Goal: Task Accomplishment & Management: Complete application form

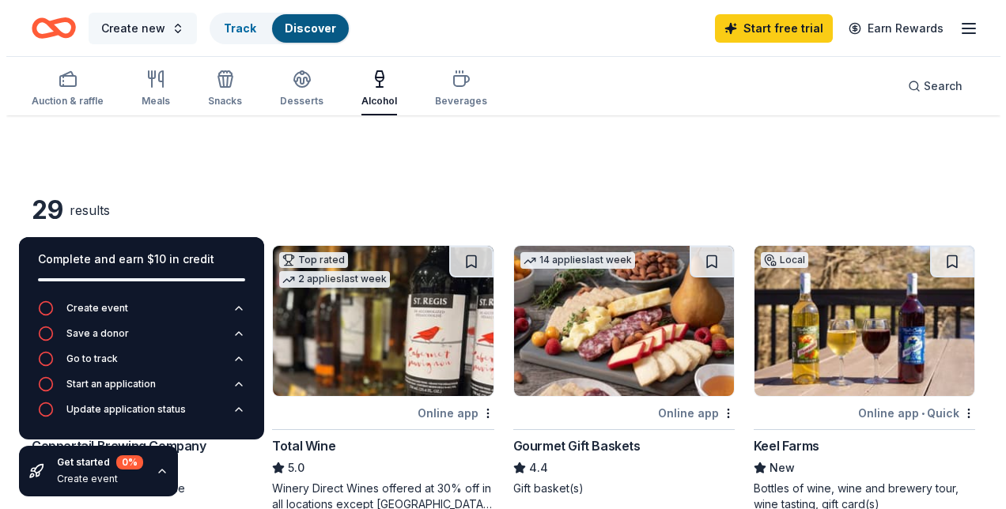
scroll to position [353, 0]
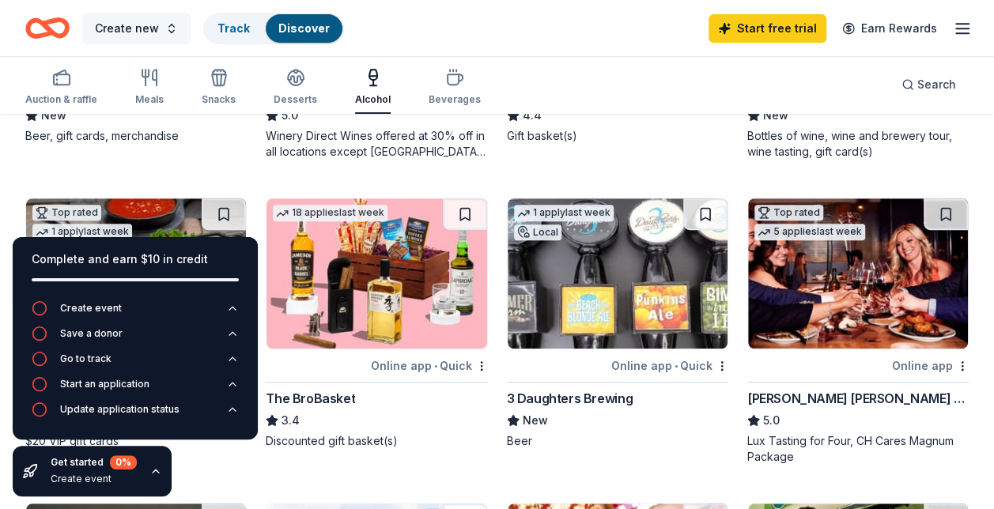
click at [164, 31] on button "Create new" at bounding box center [136, 29] width 108 height 32
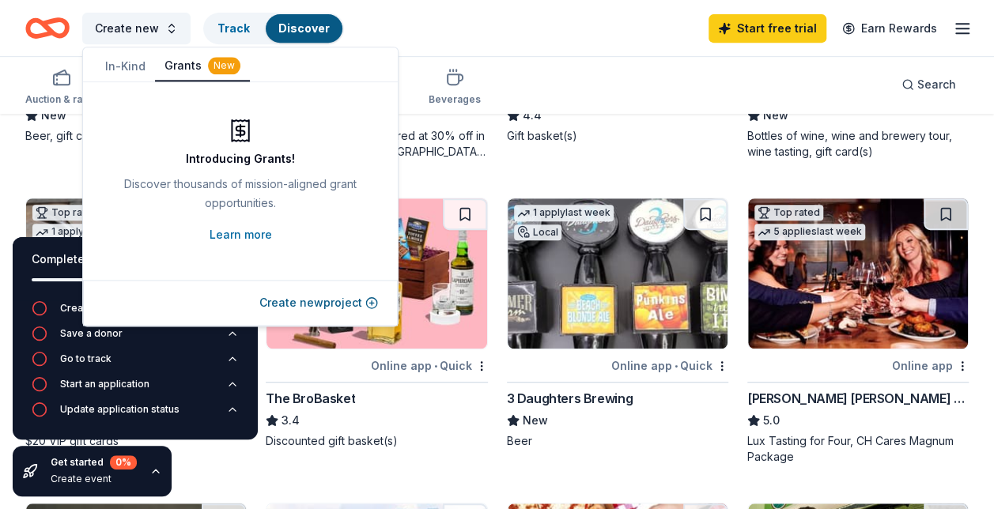
click at [124, 68] on button "In-Kind" at bounding box center [125, 66] width 59 height 28
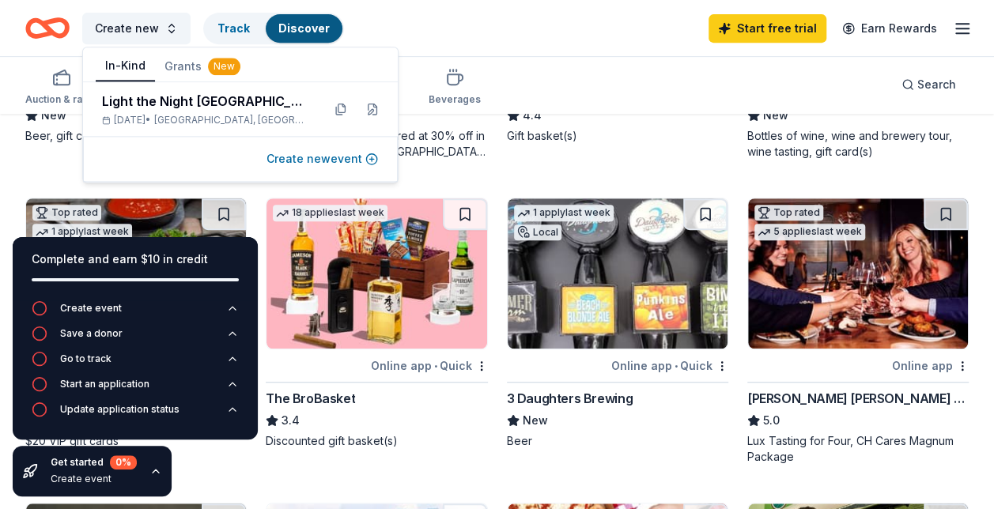
click at [329, 160] on button "Create new event" at bounding box center [321, 158] width 111 height 19
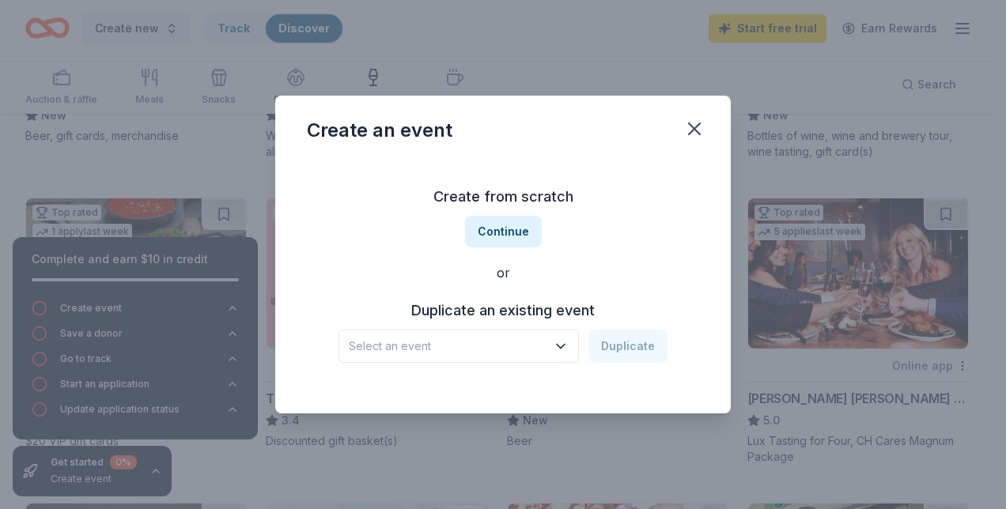
click at [442, 338] on span "Select an event" at bounding box center [448, 346] width 198 height 19
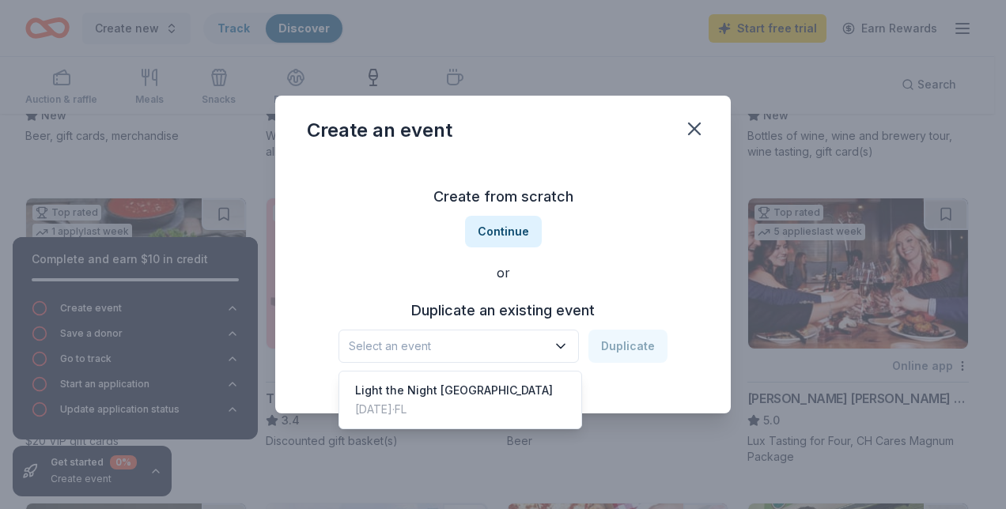
click at [493, 307] on div "Duplicate an existing event Select an event Duplicate" at bounding box center [503, 330] width 392 height 65
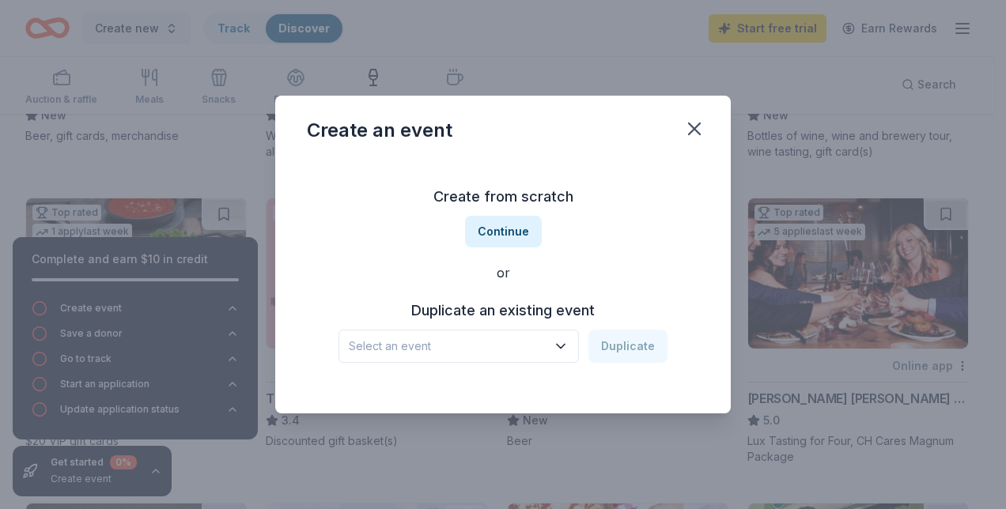
click at [500, 356] on button "Select an event" at bounding box center [458, 346] width 240 height 33
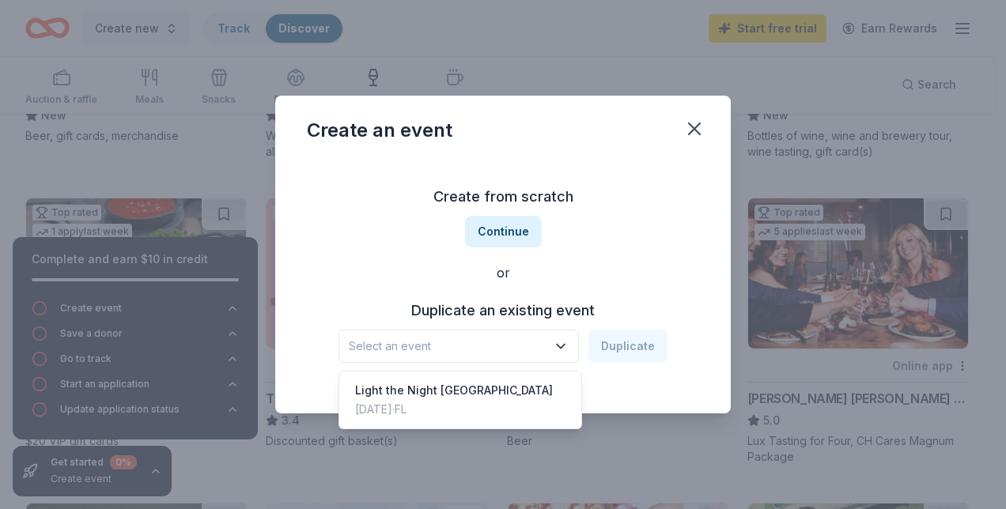
click at [516, 223] on div "Create from scratch Continue or Duplicate an existing event Select an event Dup…" at bounding box center [503, 273] width 392 height 229
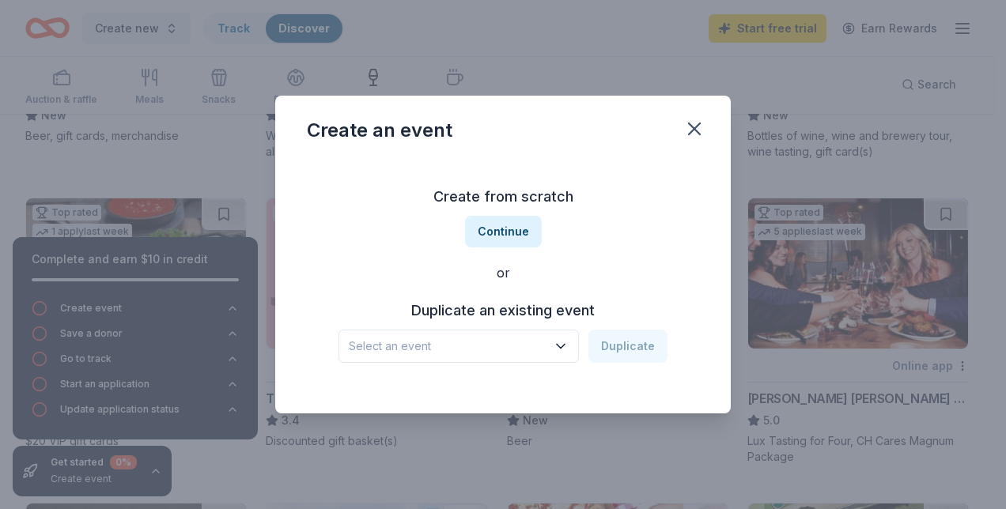
click at [516, 223] on button "Continue" at bounding box center [503, 232] width 77 height 32
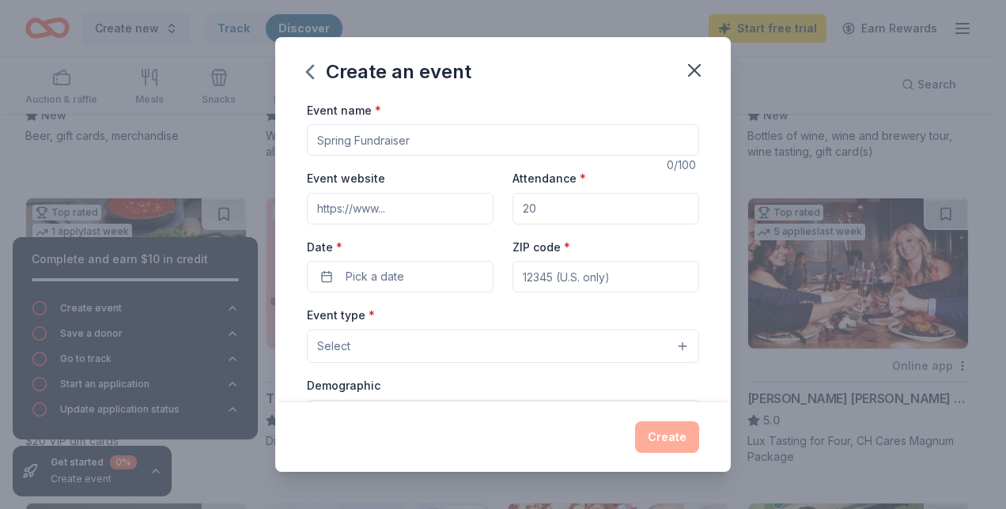
click at [429, 136] on input "Event name *" at bounding box center [503, 140] width 392 height 32
type input "Light the Night- [GEOGRAPHIC_DATA]"
click at [544, 191] on div "Attendance *" at bounding box center [605, 196] width 187 height 56
click at [542, 201] on input "Attendance *" at bounding box center [605, 209] width 187 height 32
type input "2000"
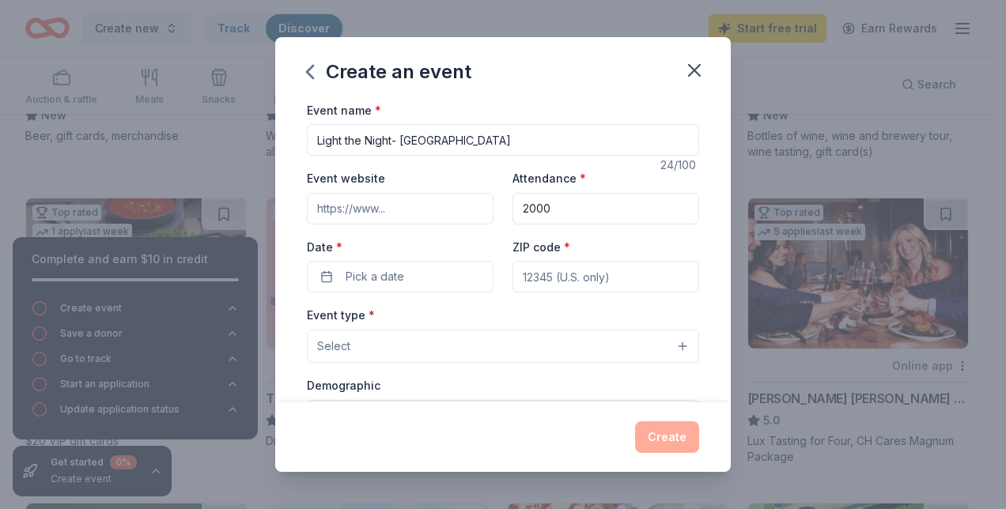
type input "https://www.lightthenight.org/events/tampa"
type input "33607"
type input "ally.rudis@lls.org"
click at [414, 207] on input "https://www.lightthenight.org/events/tampa" at bounding box center [400, 209] width 187 height 32
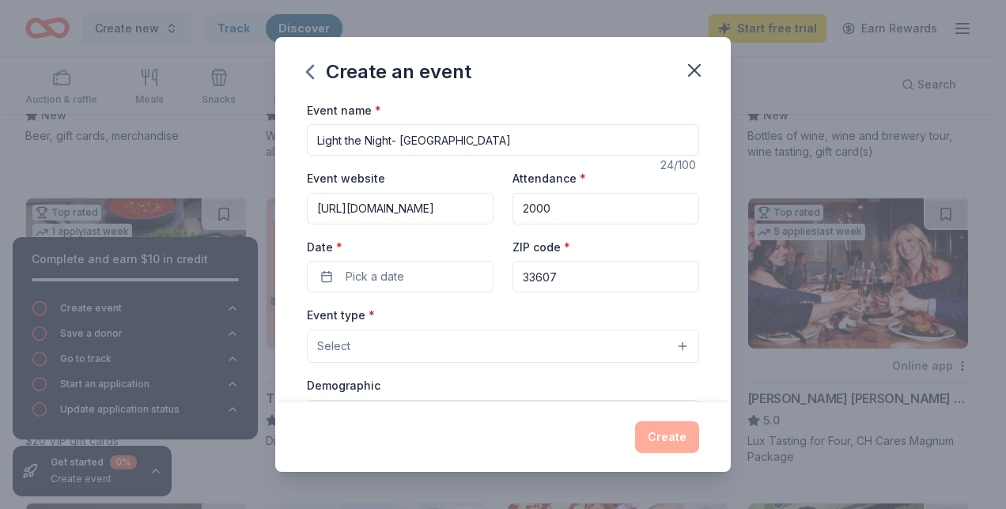
type input "https://www.lightthenight.org/events"
click at [698, 258] on div "Event name * Light the Night- Orlando 24 /100 Event website https://www.lightth…" at bounding box center [502, 251] width 455 height 303
click at [365, 274] on span "Pick a date" at bounding box center [375, 276] width 59 height 19
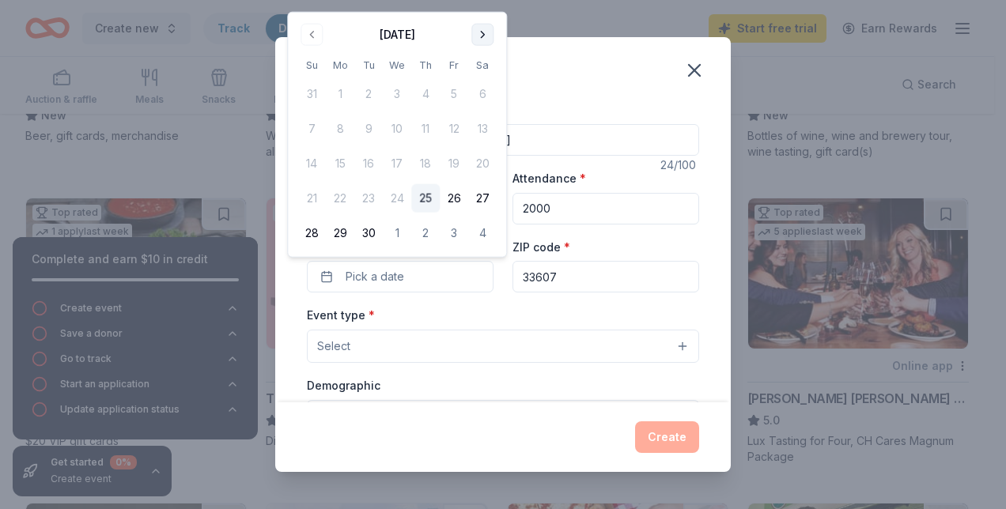
click at [480, 36] on button "Go to next month" at bounding box center [482, 35] width 22 height 22
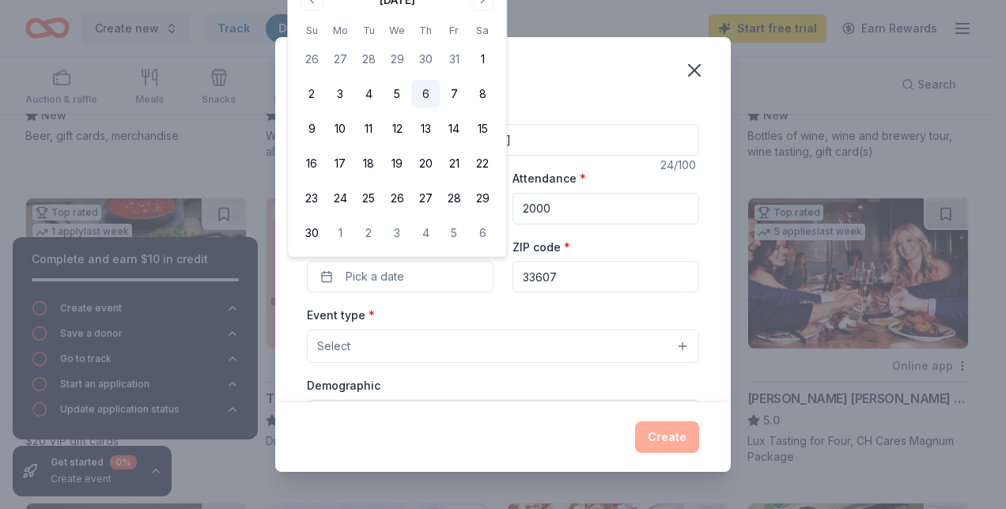
click at [432, 94] on button "6" at bounding box center [425, 94] width 28 height 28
click at [440, 319] on div "Event type * Select" at bounding box center [503, 334] width 392 height 58
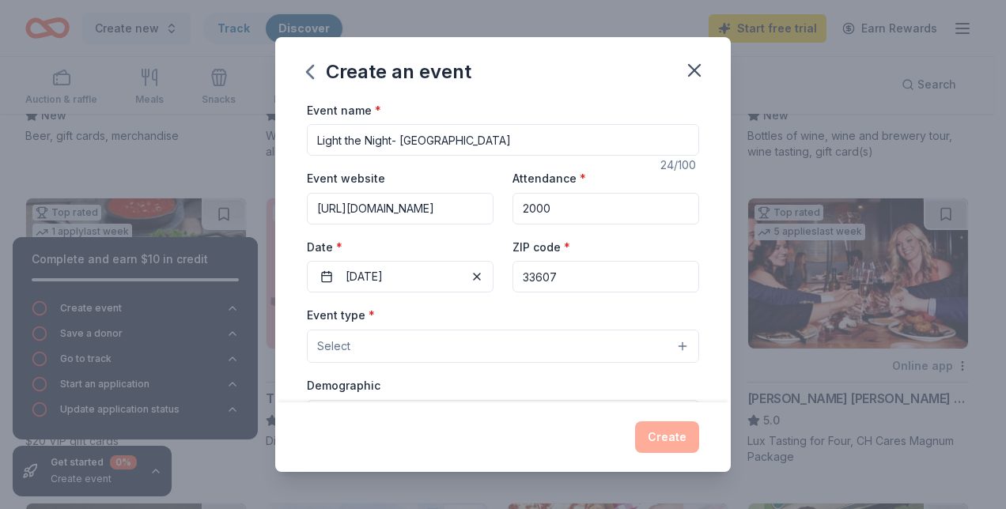
click at [430, 343] on button "Select" at bounding box center [503, 346] width 392 height 33
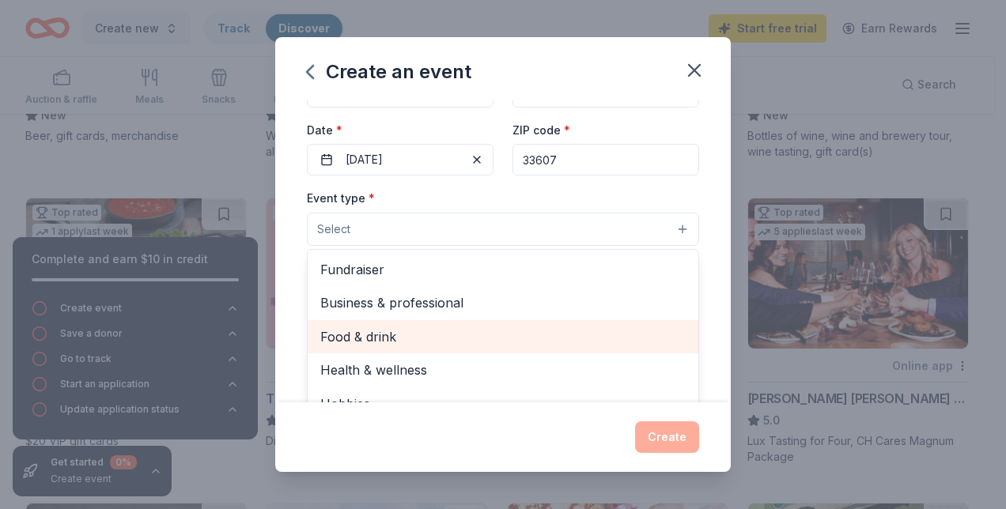
scroll to position [118, 0]
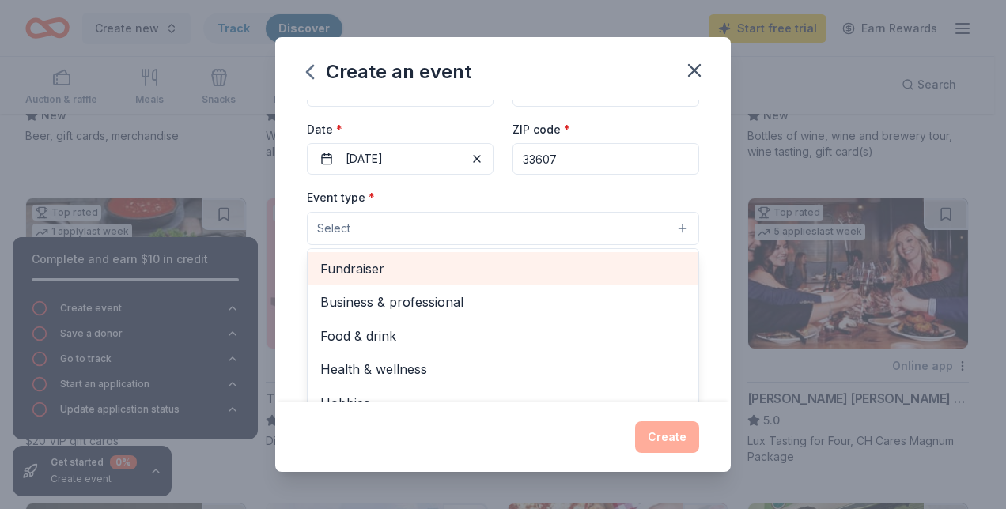
click at [401, 266] on span "Fundraiser" at bounding box center [502, 269] width 365 height 21
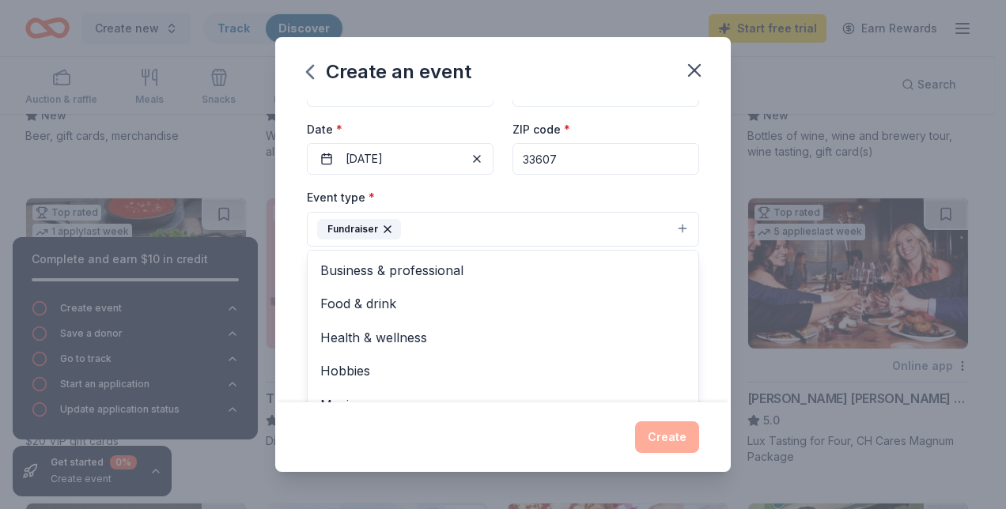
click at [715, 308] on div "Event name * Light the Night- Orlando 24 /100 Event website https://www.lightth…" at bounding box center [502, 251] width 455 height 303
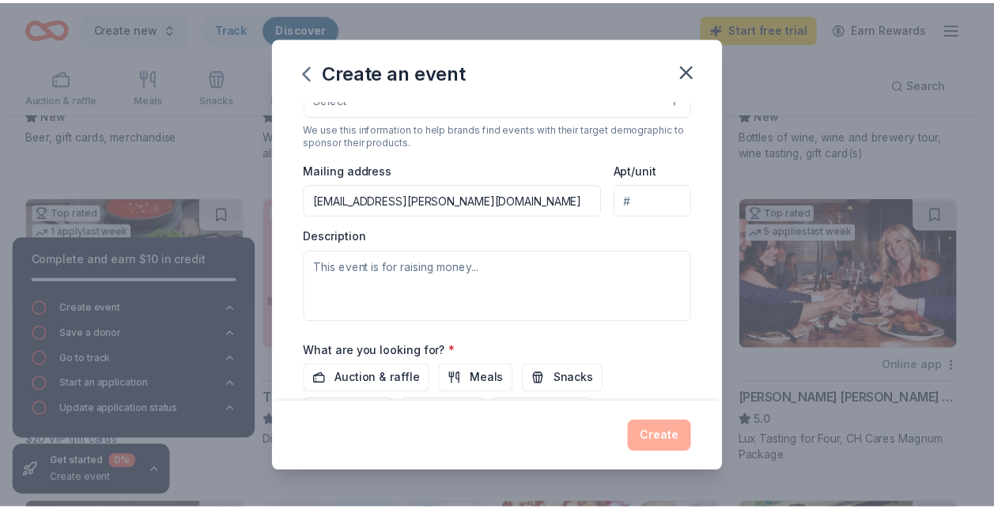
scroll to position [451, 0]
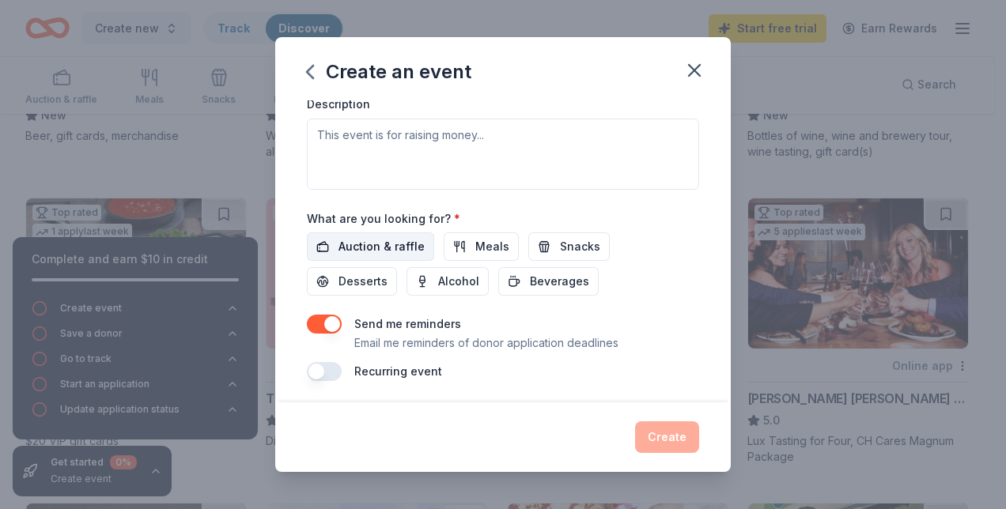
click at [408, 250] on span "Auction & raffle" at bounding box center [381, 246] width 86 height 19
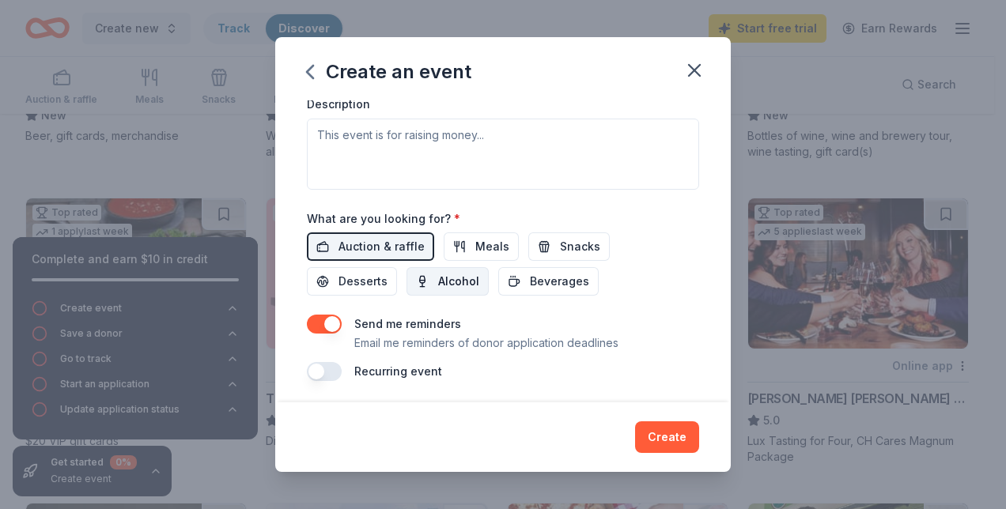
click at [481, 278] on button "Alcohol" at bounding box center [447, 281] width 82 height 28
click at [497, 251] on span "Meals" at bounding box center [492, 246] width 34 height 19
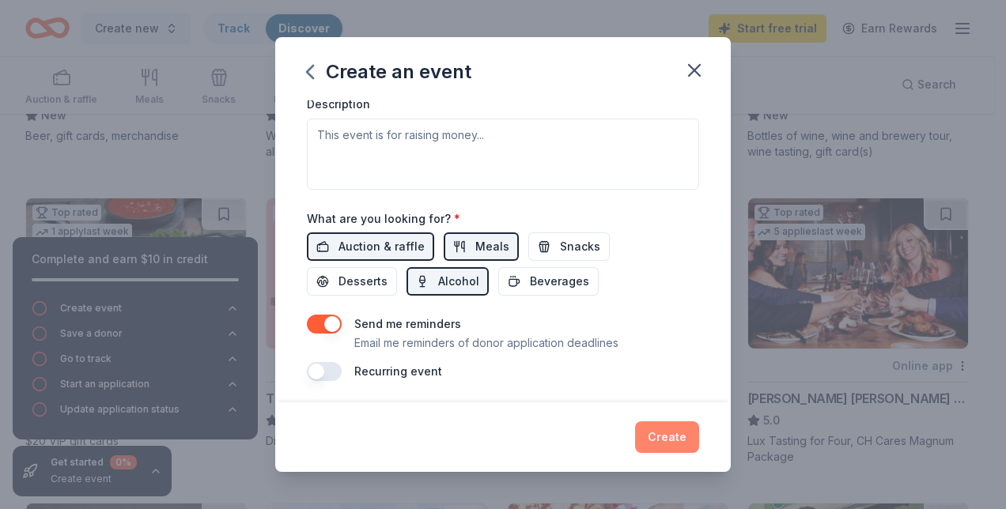
click at [667, 440] on button "Create" at bounding box center [667, 437] width 64 height 32
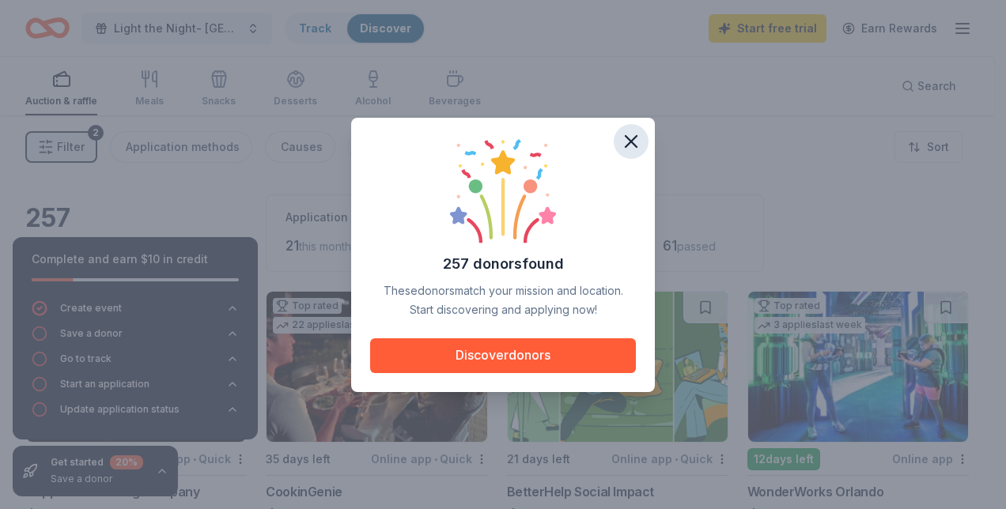
click at [632, 141] on icon "button" at bounding box center [630, 141] width 11 height 11
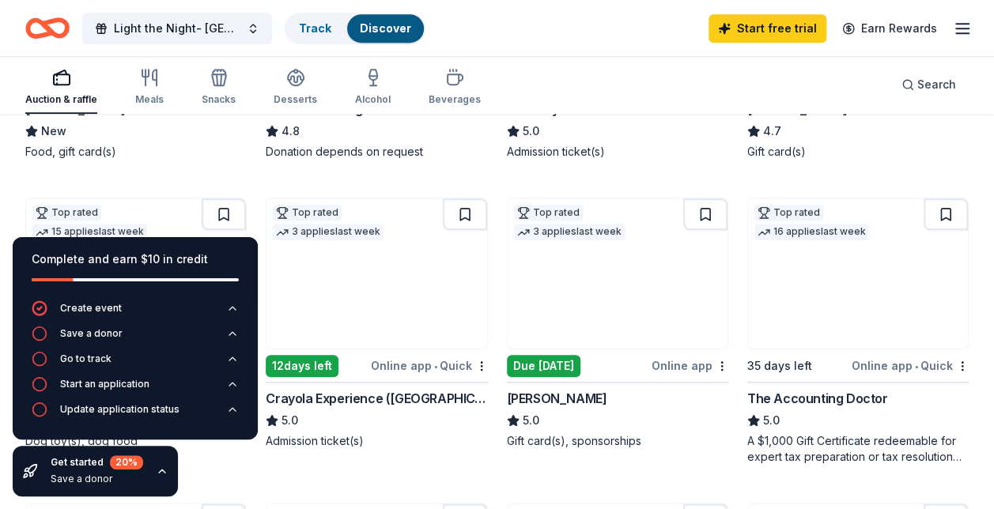
scroll to position [668, 0]
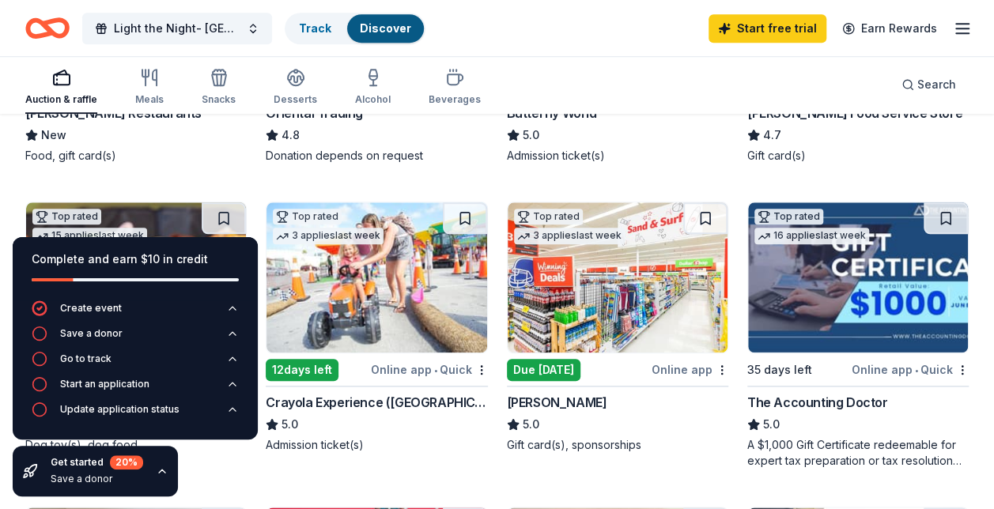
click at [452, 315] on img at bounding box center [376, 277] width 220 height 150
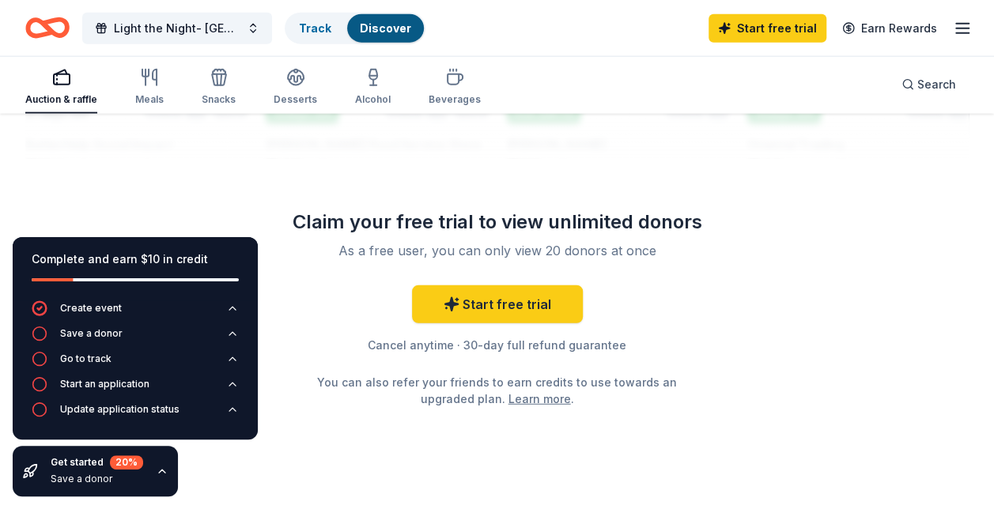
scroll to position [1880, 0]
click at [149, 85] on icon "button" at bounding box center [149, 77] width 19 height 19
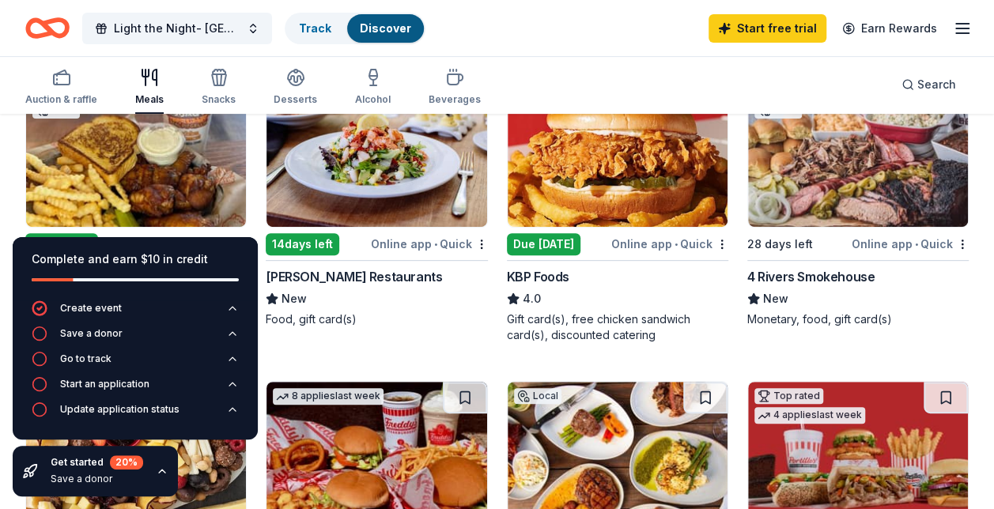
scroll to position [417, 0]
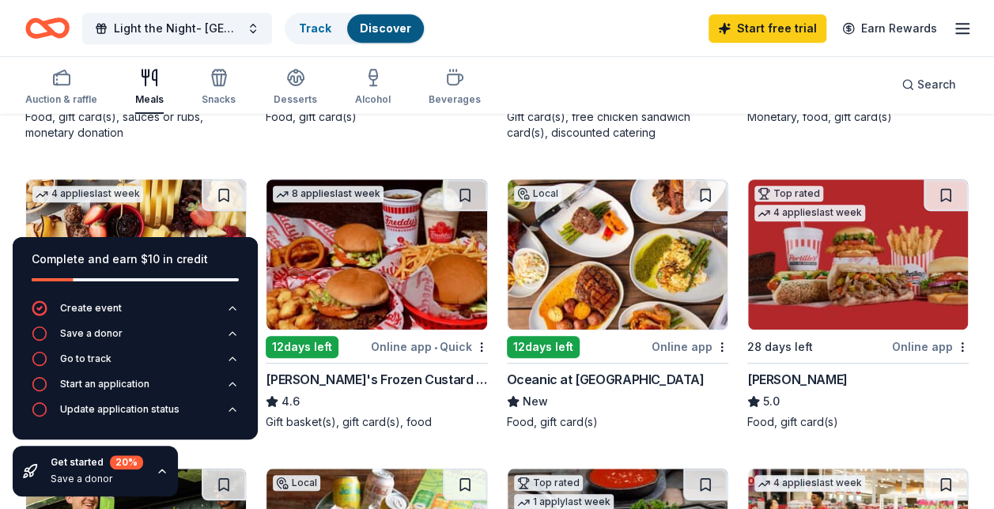
click at [449, 278] on img at bounding box center [376, 254] width 220 height 150
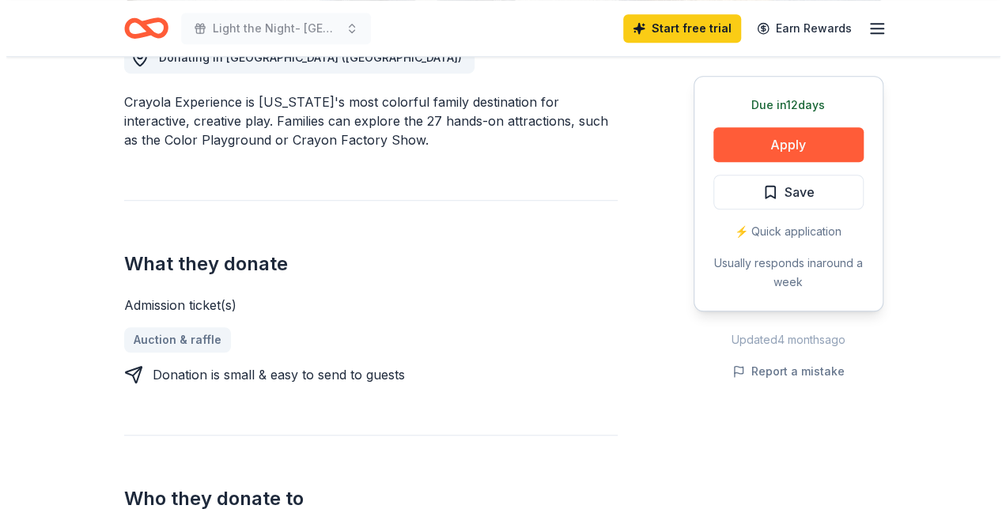
scroll to position [478, 0]
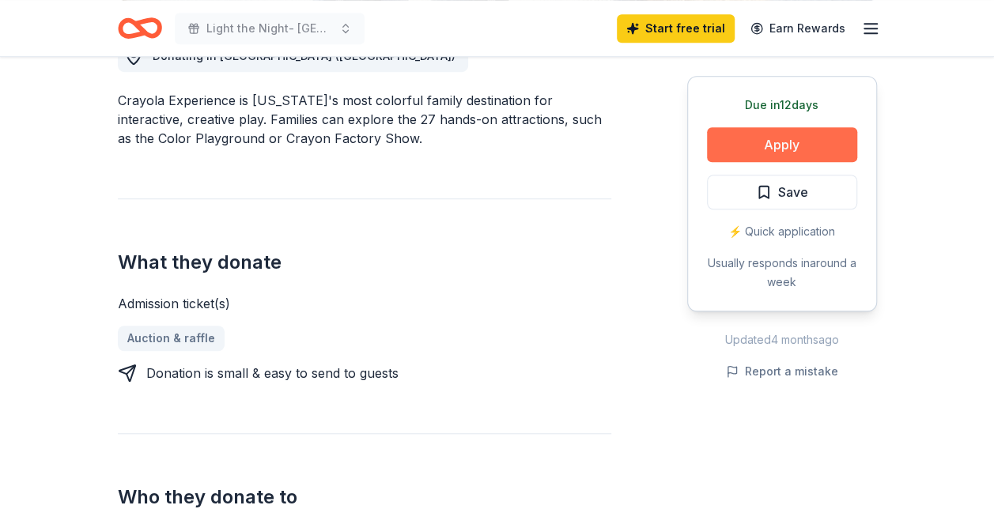
click at [827, 134] on button "Apply" at bounding box center [782, 144] width 150 height 35
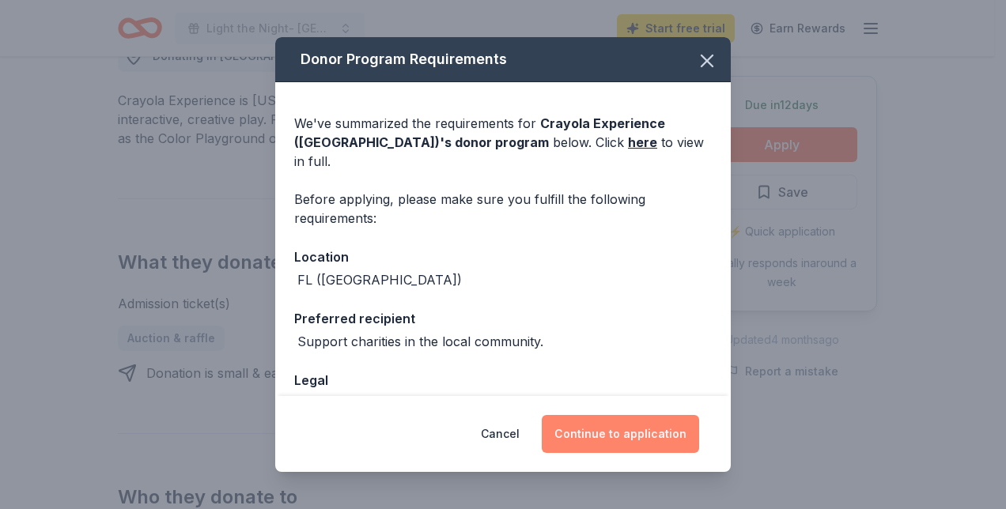
click at [614, 442] on button "Continue to application" at bounding box center [620, 434] width 157 height 38
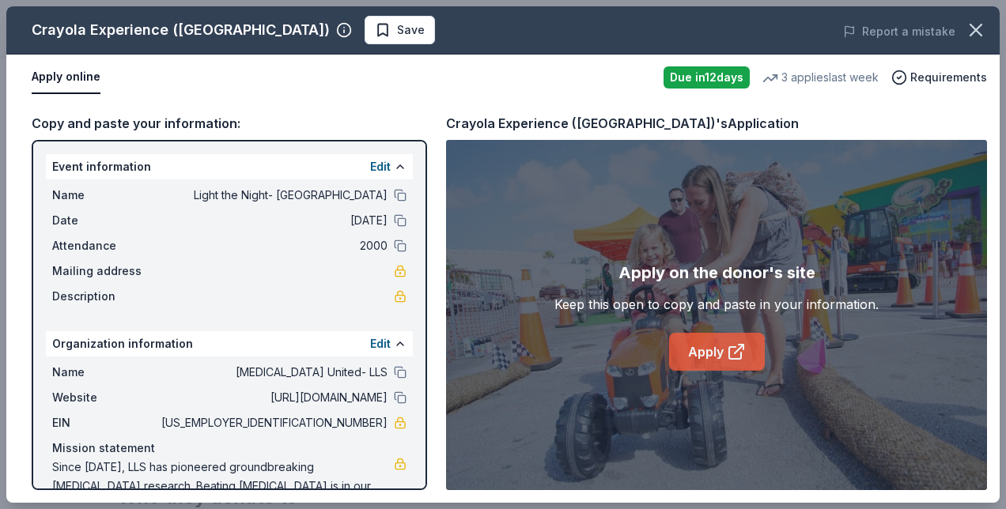
click at [695, 348] on link "Apply" at bounding box center [717, 352] width 96 height 38
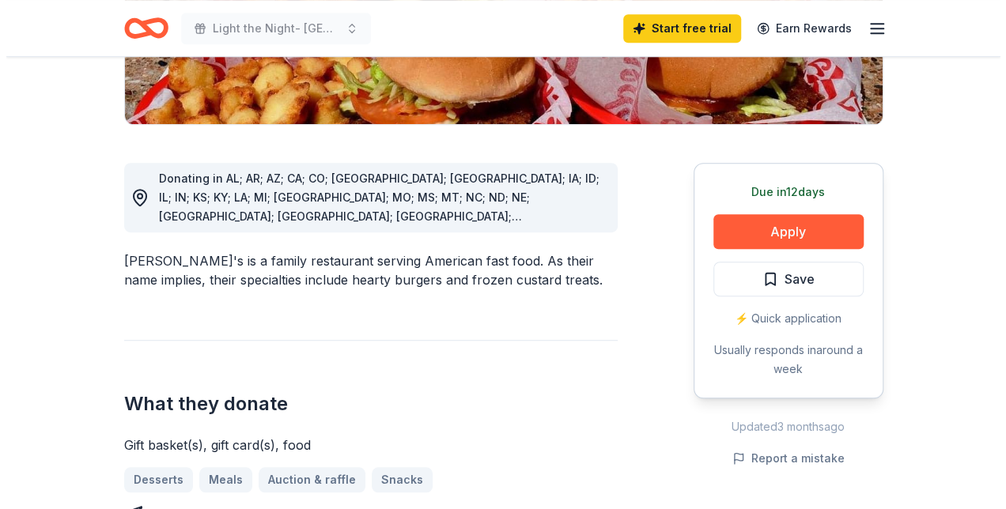
scroll to position [406, 0]
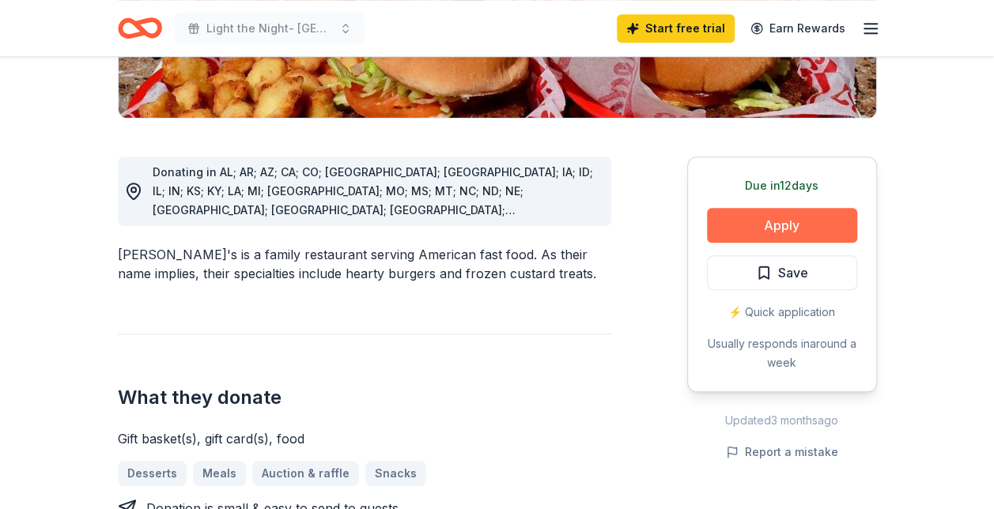
click at [751, 208] on button "Apply" at bounding box center [782, 225] width 150 height 35
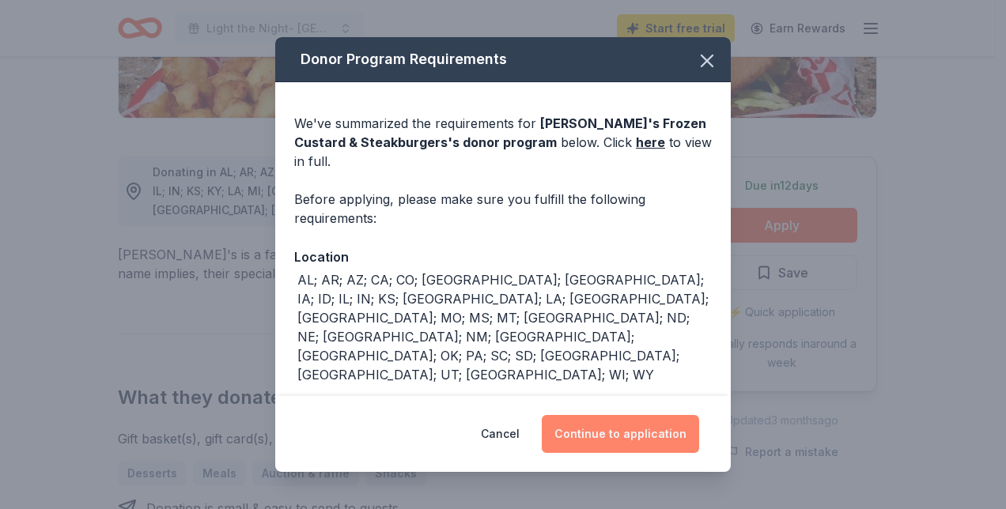
click at [657, 431] on button "Continue to application" at bounding box center [620, 434] width 157 height 38
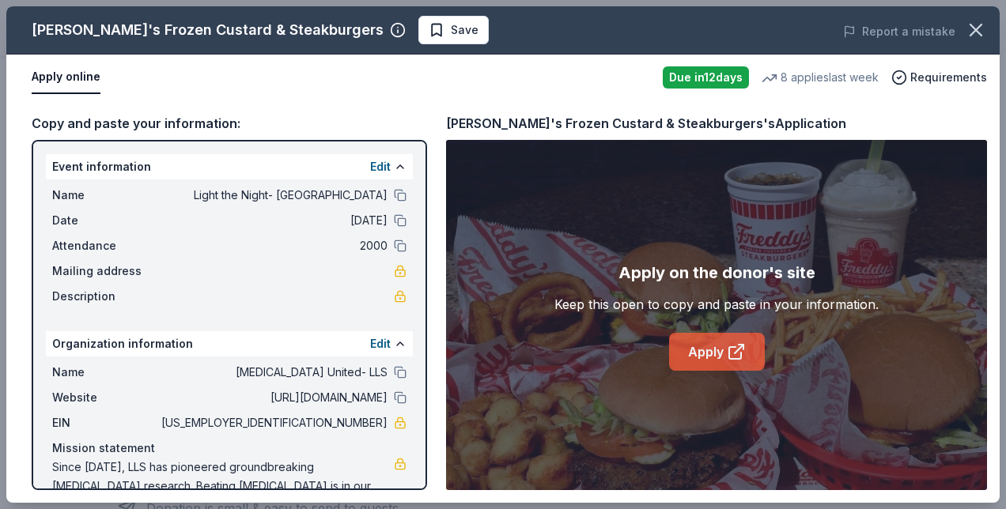
click at [712, 363] on link "Apply" at bounding box center [717, 352] width 96 height 38
